Goal: Navigation & Orientation: Find specific page/section

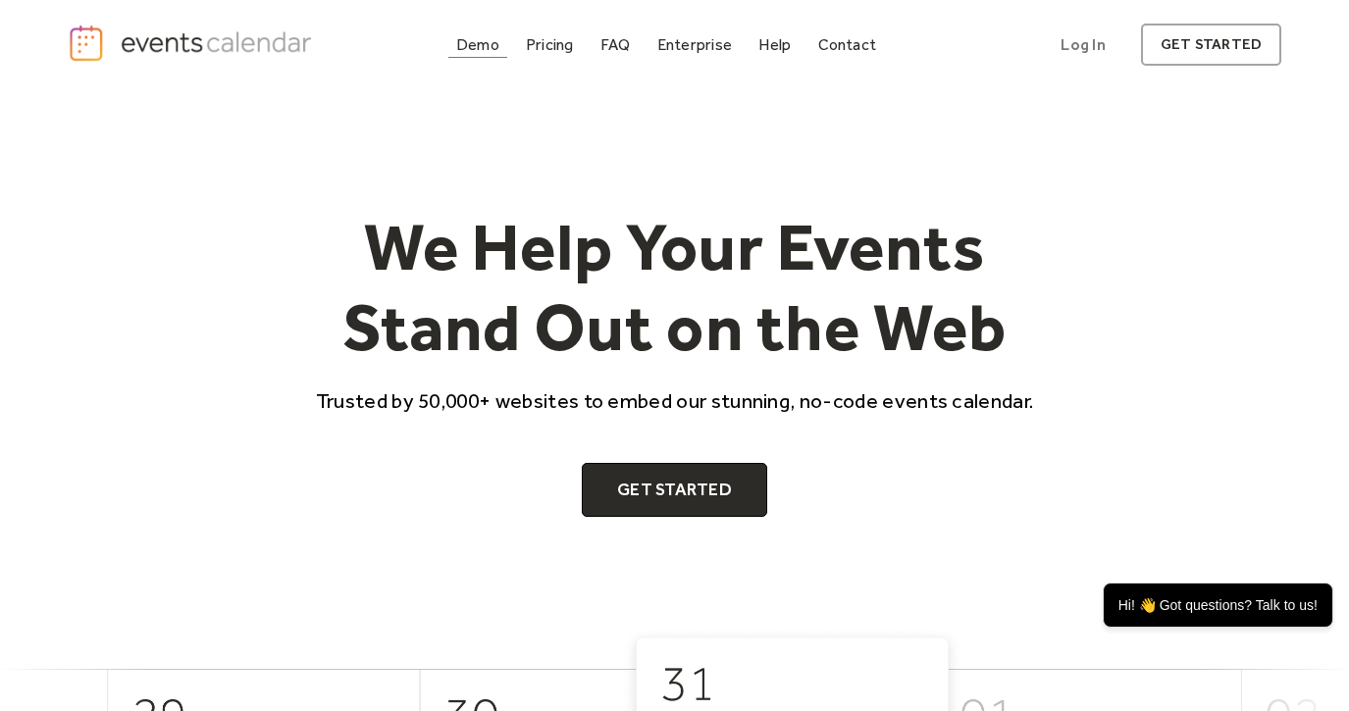
click at [489, 49] on div "Demo" at bounding box center [477, 44] width 43 height 11
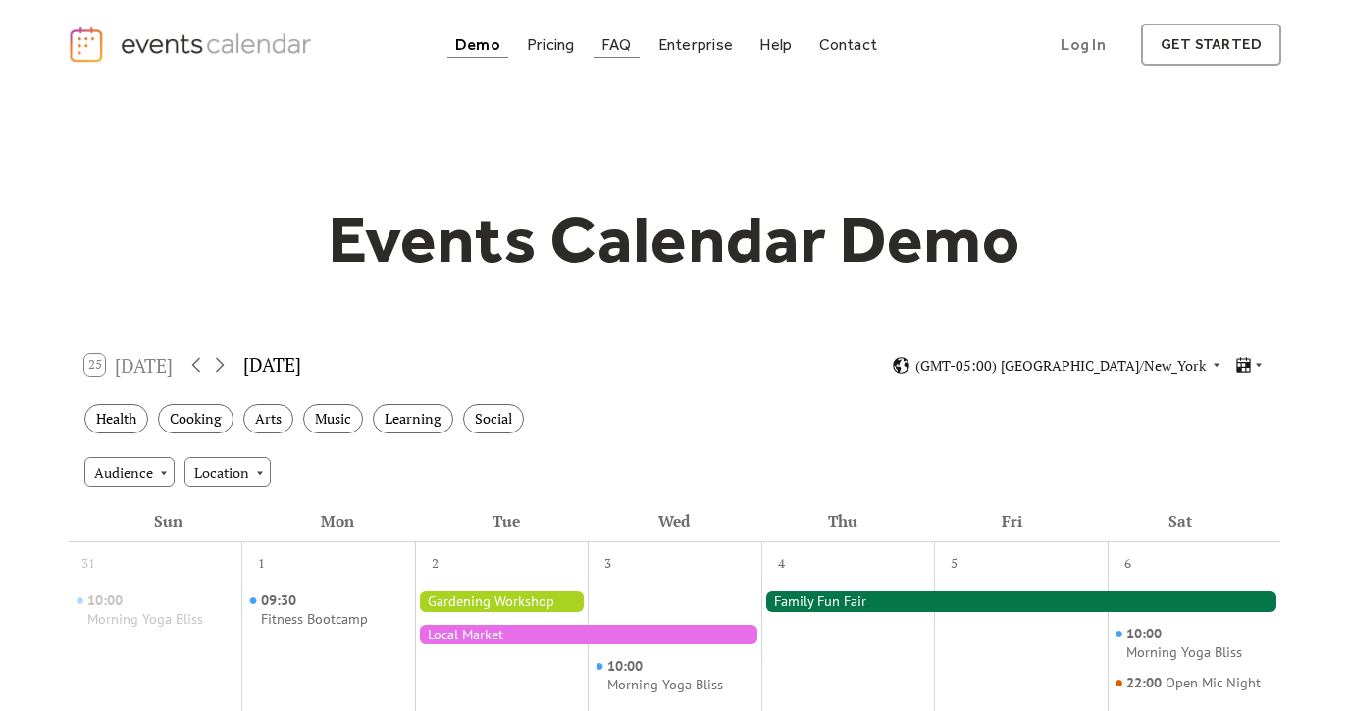
click at [618, 41] on div "FAQ" at bounding box center [617, 44] width 30 height 11
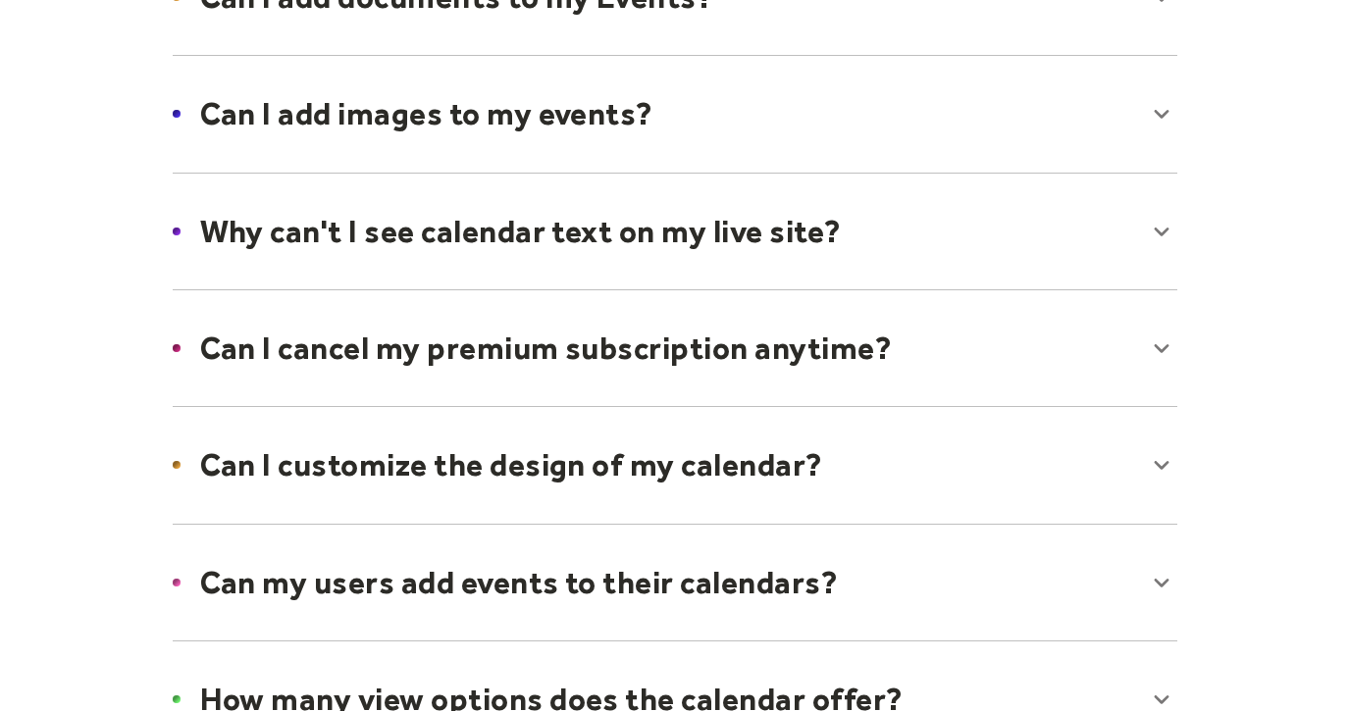
scroll to position [1011, 0]
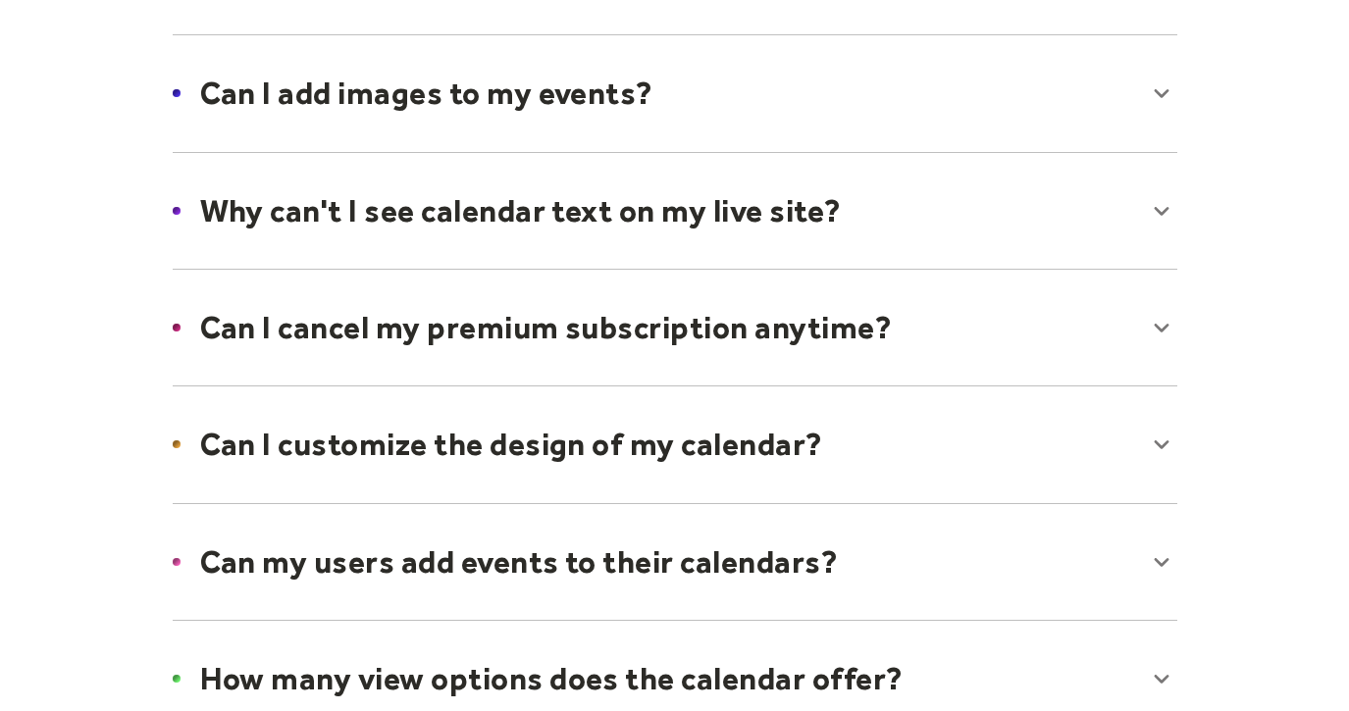
click at [513, 444] on div at bounding box center [675, 445] width 1044 height 120
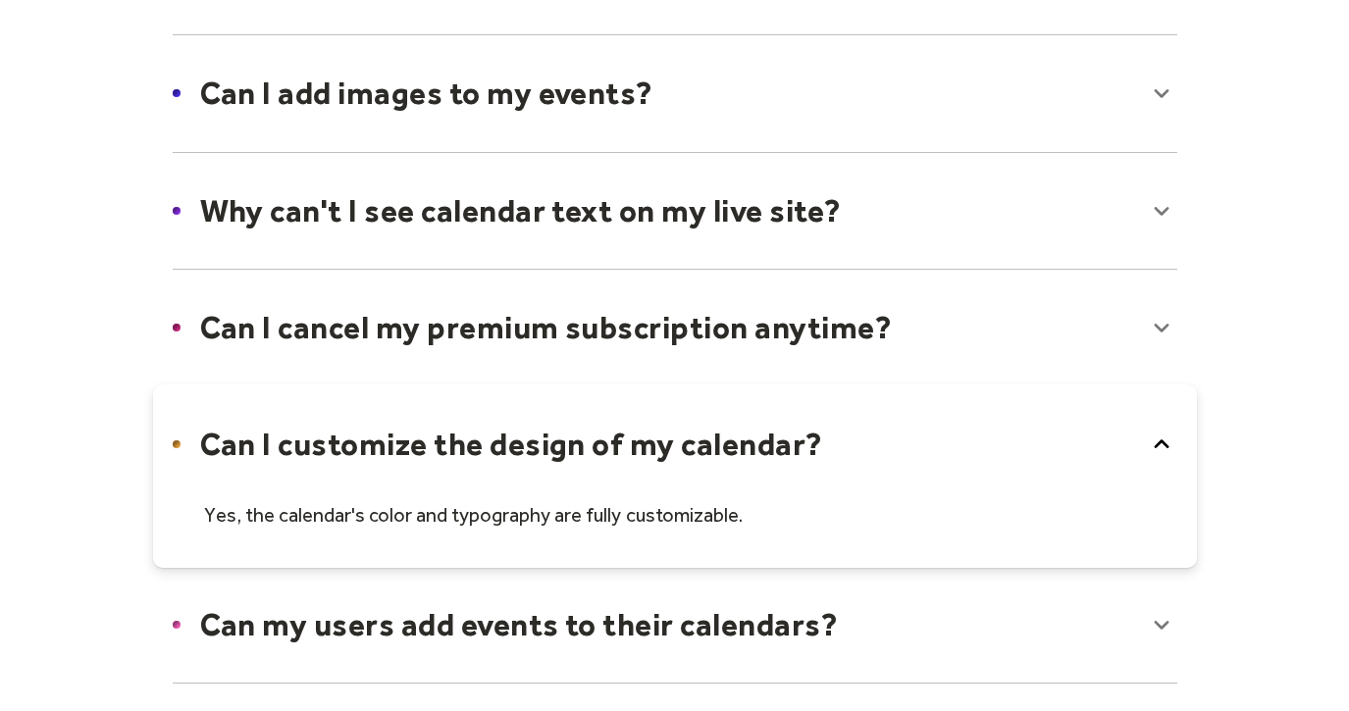
click at [513, 443] on div at bounding box center [675, 476] width 1044 height 183
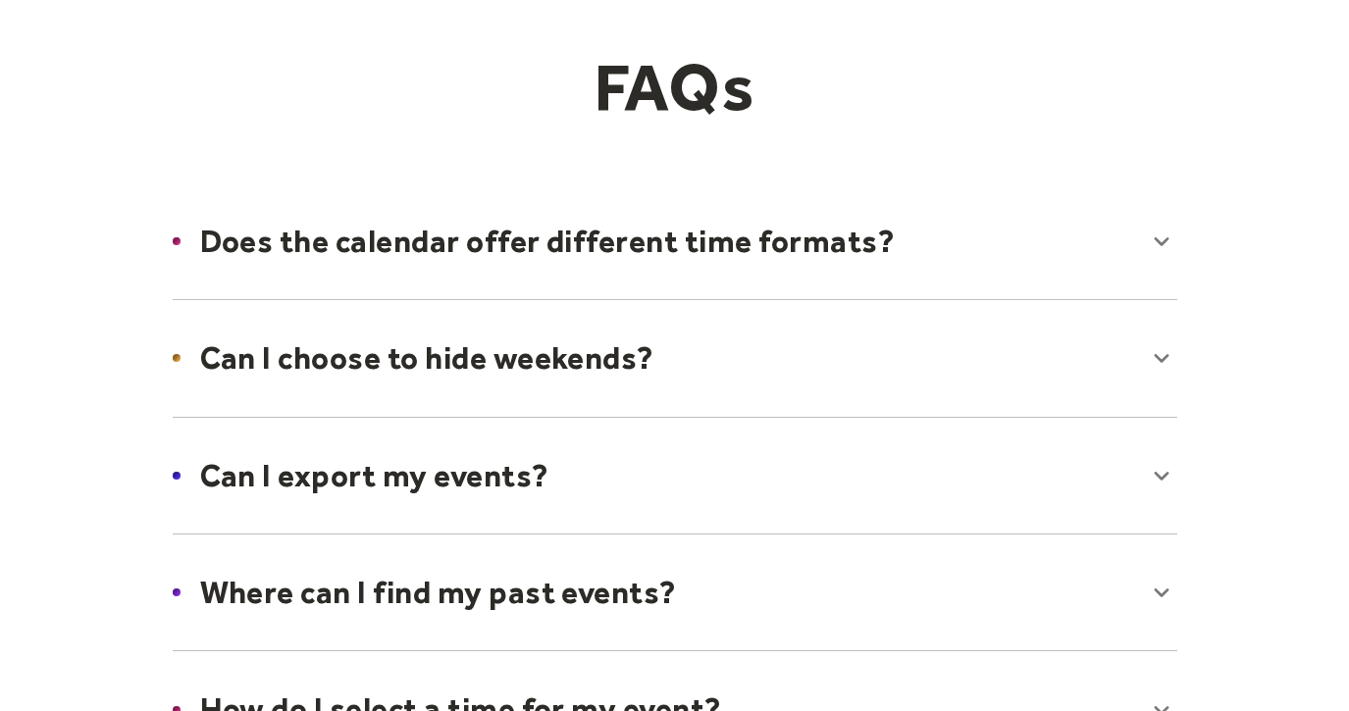
scroll to position [0, 0]
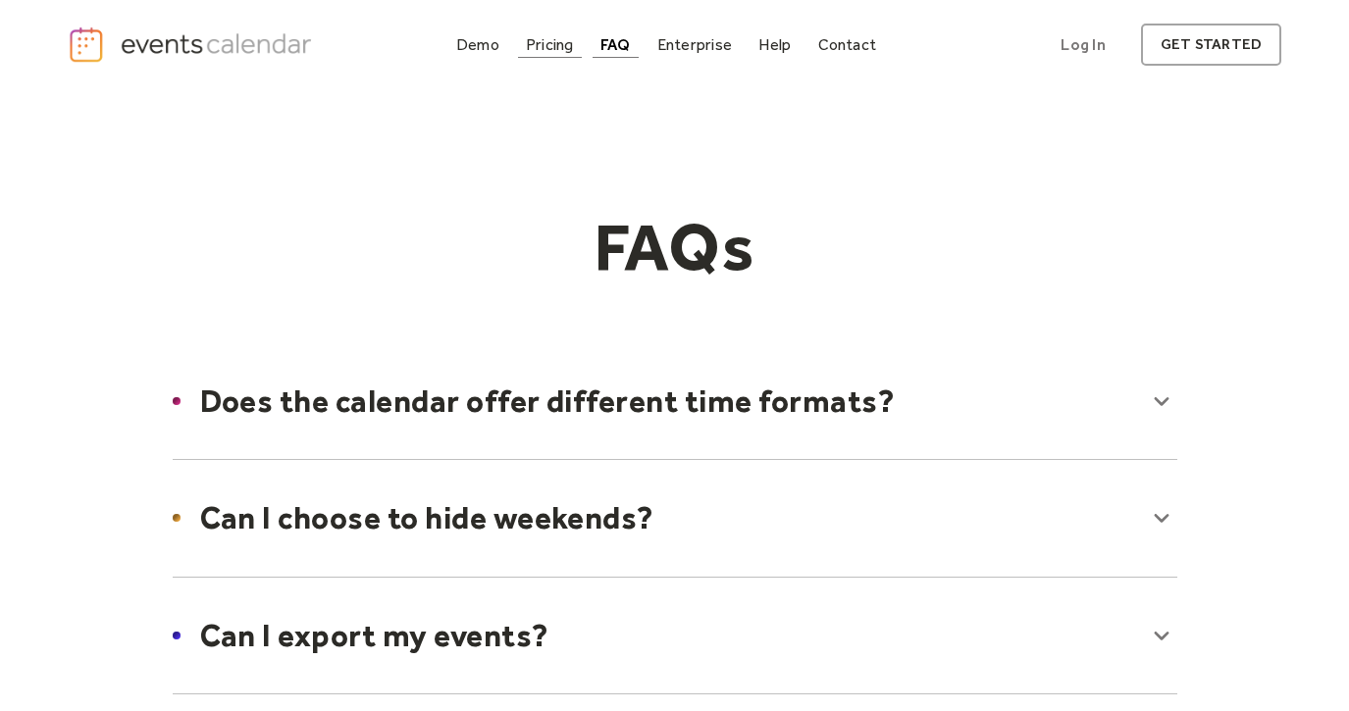
click at [552, 41] on div "Pricing" at bounding box center [550, 44] width 48 height 11
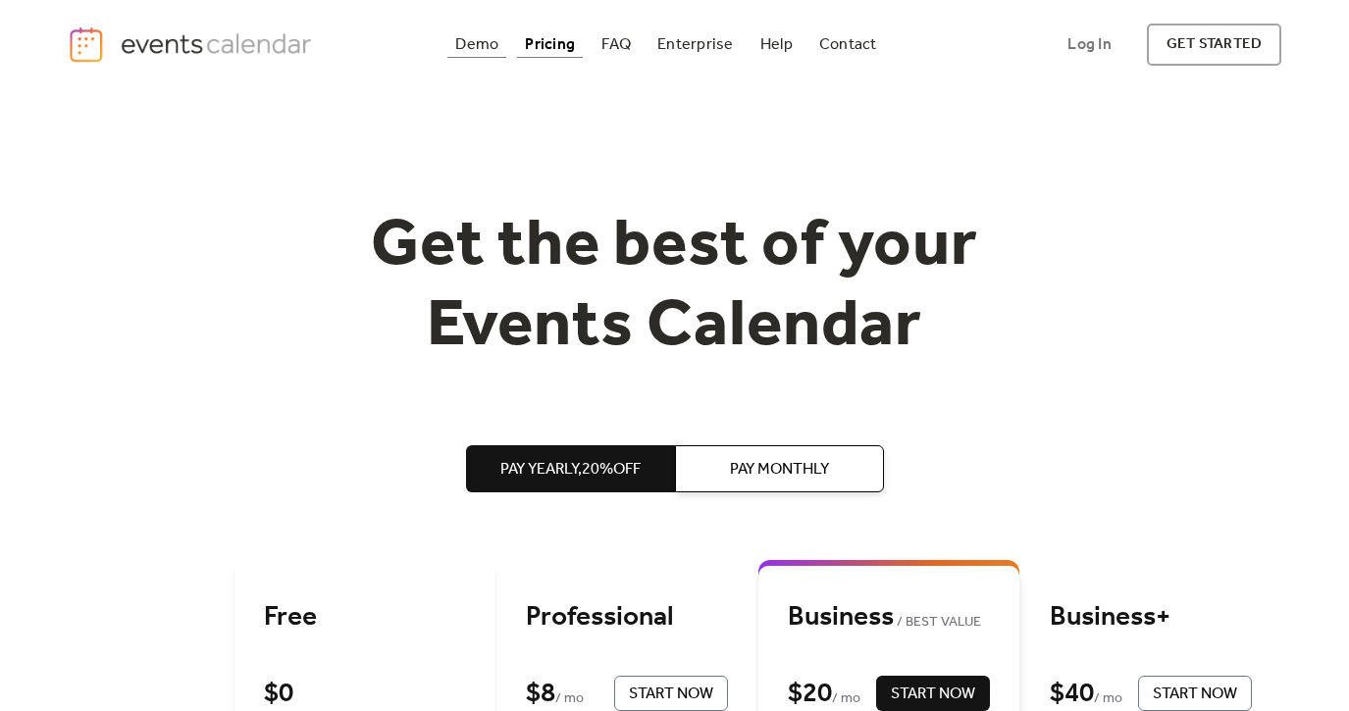
click at [485, 39] on div "Demo" at bounding box center [476, 44] width 43 height 11
